Goal: Task Accomplishment & Management: Use online tool/utility

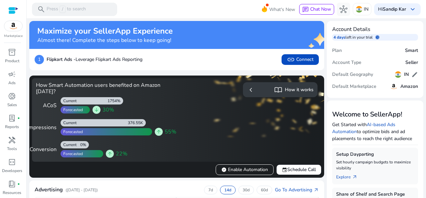
scroll to position [165, 0]
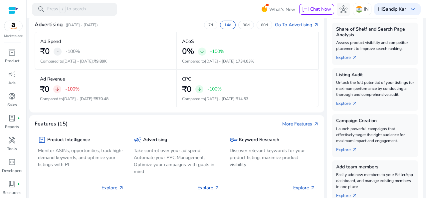
click at [14, 26] on img at bounding box center [13, 26] width 18 height 10
click at [16, 10] on div at bounding box center [13, 11] width 10 height 8
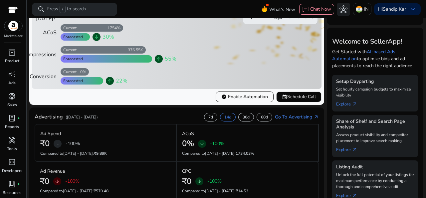
scroll to position [0, 0]
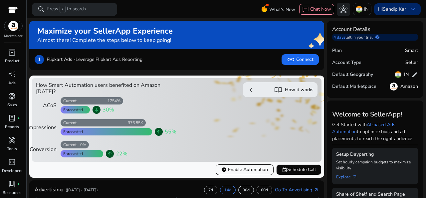
click at [409, 11] on span "keyboard_arrow_down" at bounding box center [413, 9] width 8 height 8
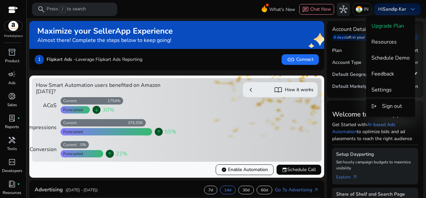
drag, startPoint x: 423, startPoint y: 42, endPoint x: 426, endPoint y: 59, distance: 17.2
click at [426, 59] on div at bounding box center [213, 99] width 426 height 198
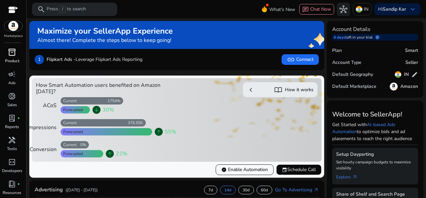
click at [10, 53] on span "inventory_2" at bounding box center [12, 52] width 8 height 8
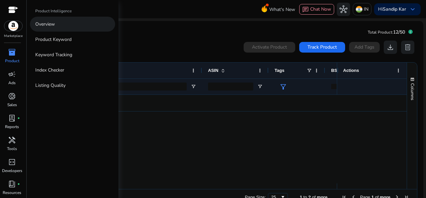
click at [60, 23] on link "Overview" at bounding box center [72, 24] width 85 height 15
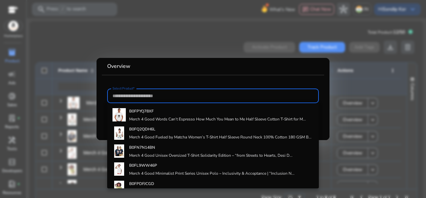
click at [394, 113] on div at bounding box center [213, 99] width 426 height 198
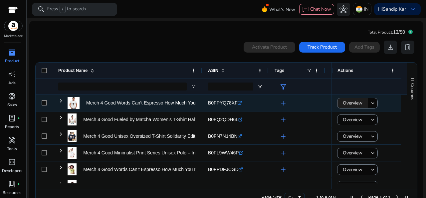
click at [346, 102] on span "Overview" at bounding box center [353, 103] width 20 height 14
click at [351, 103] on span "Overview" at bounding box center [353, 103] width 20 height 14
